Goal: Task Accomplishment & Management: Manage account settings

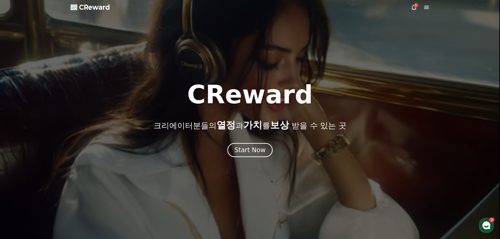
click at [415, 8] on icon at bounding box center [414, 7] width 6 height 6
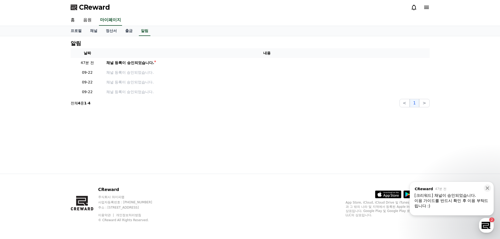
click at [465, 207] on div "이용 가이드를 반드시 확인 후 이용 부탁드립니다 :)" at bounding box center [452, 203] width 75 height 11
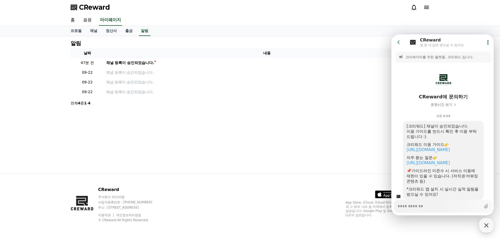
scroll to position [16, 0]
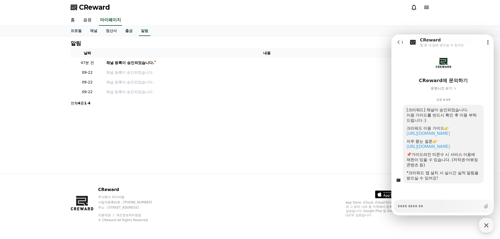
type textarea "*"
click at [398, 44] on icon at bounding box center [398, 42] width 5 height 5
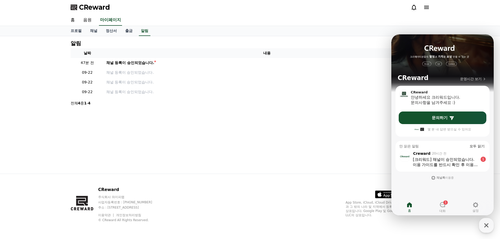
click at [254, 121] on div "알림 날짜 내용 47분 전 채널 등록이 승인되었습니다. 09-22 채널 등록이 승인되었습니다. 09-22 채널 등록이 승인되었습니다. 09-2…" at bounding box center [250, 105] width 368 height 138
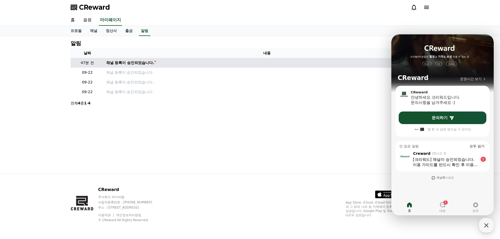
click at [144, 61] on div "채널 등록이 승인되었습니다." at bounding box center [130, 63] width 48 height 6
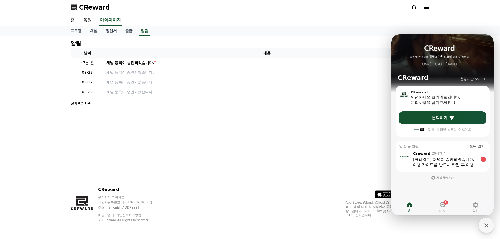
click at [308, 21] on div "홈 음원 마이페이지" at bounding box center [250, 20] width 368 height 11
click at [213, 152] on div "알림 날짜 내용 47분 전 채널 등록이 승인되었습니다. 09-22 채널 등록이 승인되었습니다. 09-22 채널 등록이 승인되었습니다. 09-2…" at bounding box center [250, 105] width 368 height 138
click at [474, 7] on div "CReward" at bounding box center [250, 7] width 500 height 15
